Goal: Obtain resource: Obtain resource

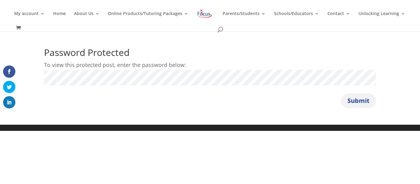
click at [370, 102] on button "Submit" at bounding box center [358, 100] width 35 height 15
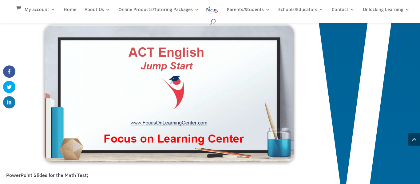
scroll to position [480, 0]
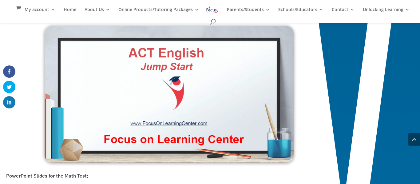
click at [159, 126] on img at bounding box center [169, 94] width 249 height 137
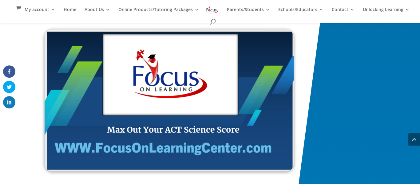
scroll to position [1016, 0]
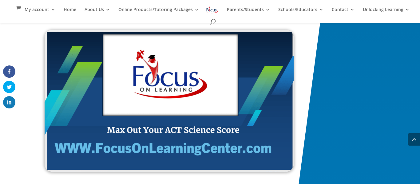
click at [158, 92] on img at bounding box center [169, 101] width 249 height 142
